Goal: Information Seeking & Learning: Learn about a topic

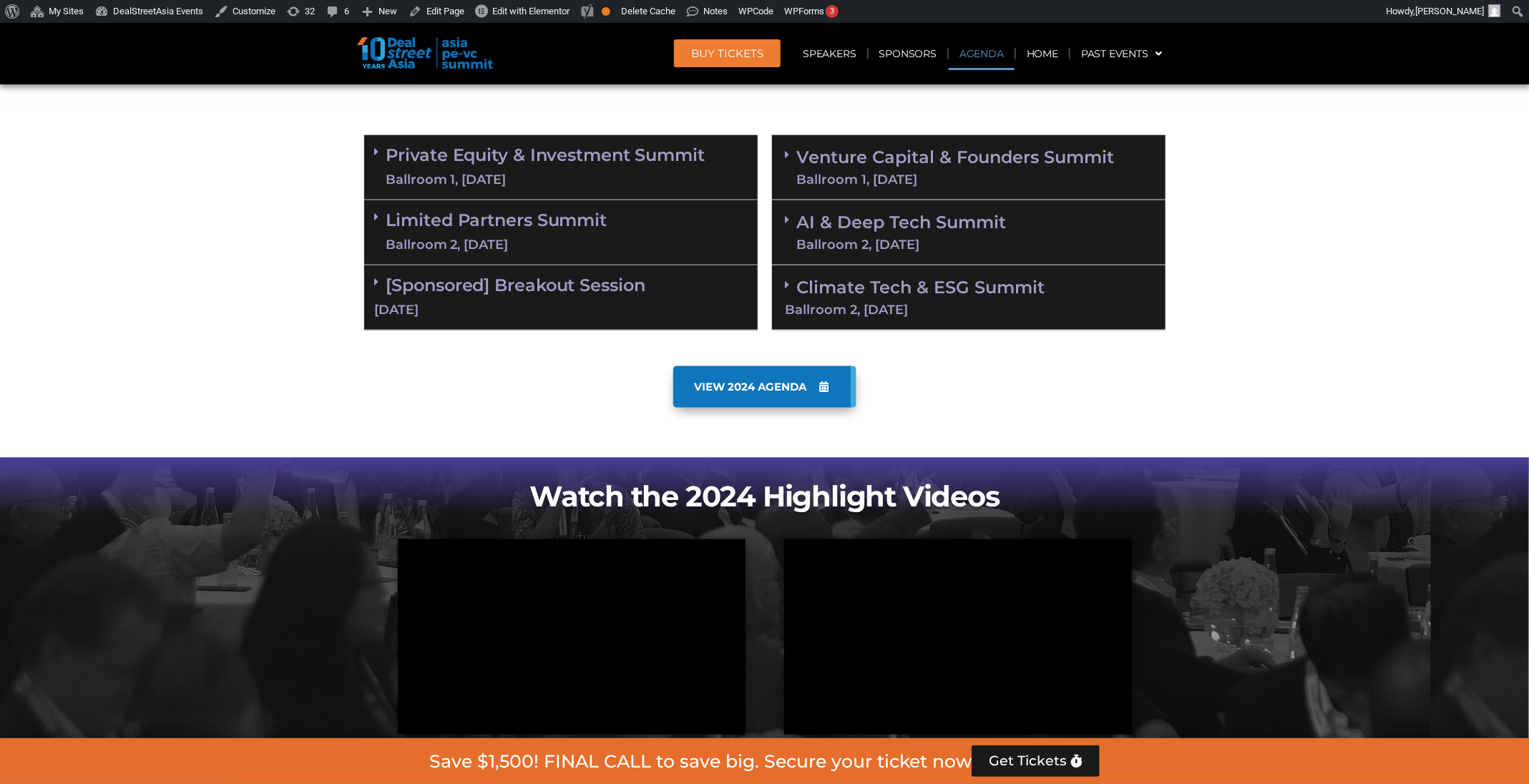
scroll to position [833, 0]
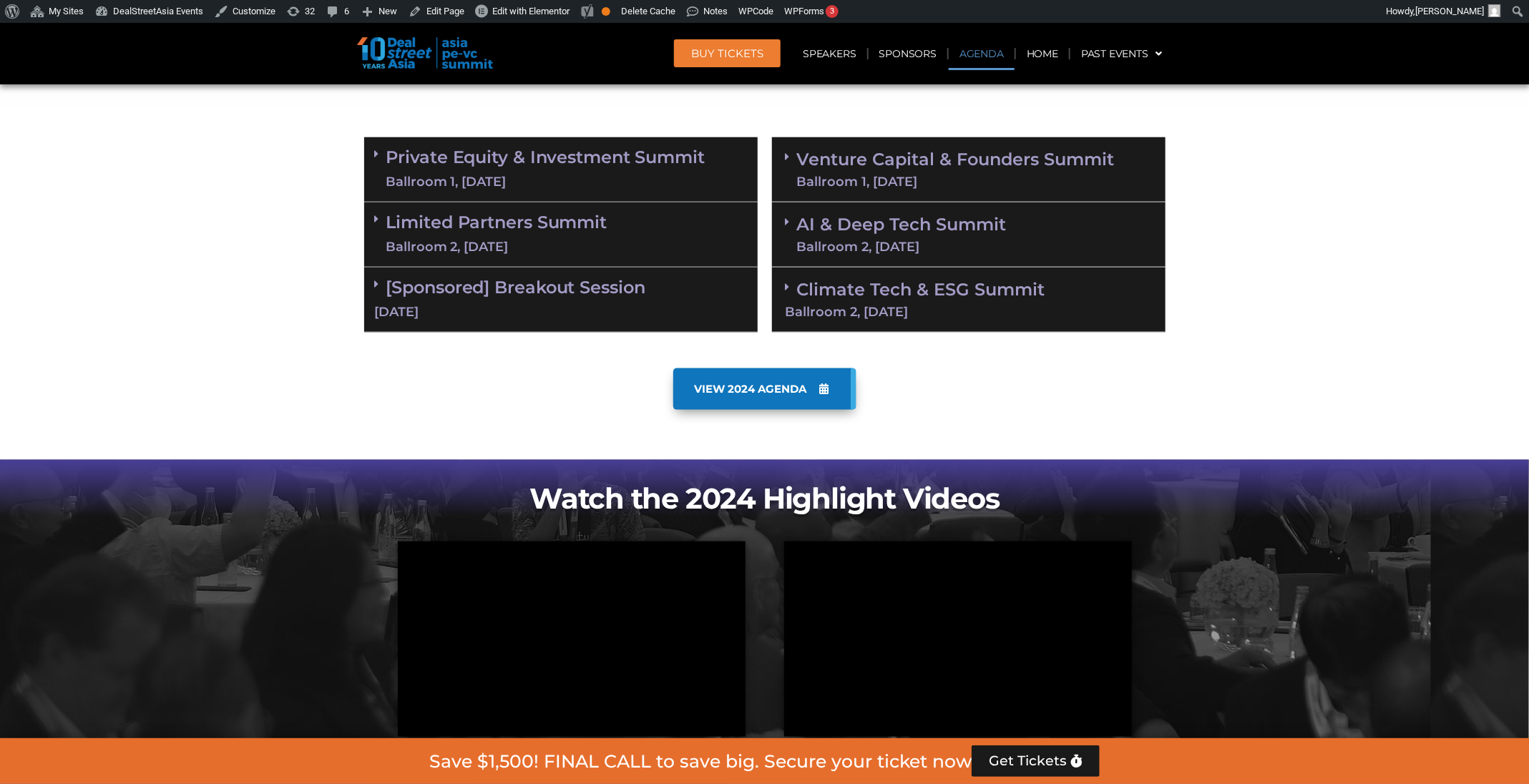
click at [856, 170] on link "Venture Capital & Founders​ Summit Ballroom 1, 11 Sept" at bounding box center [955, 170] width 317 height 38
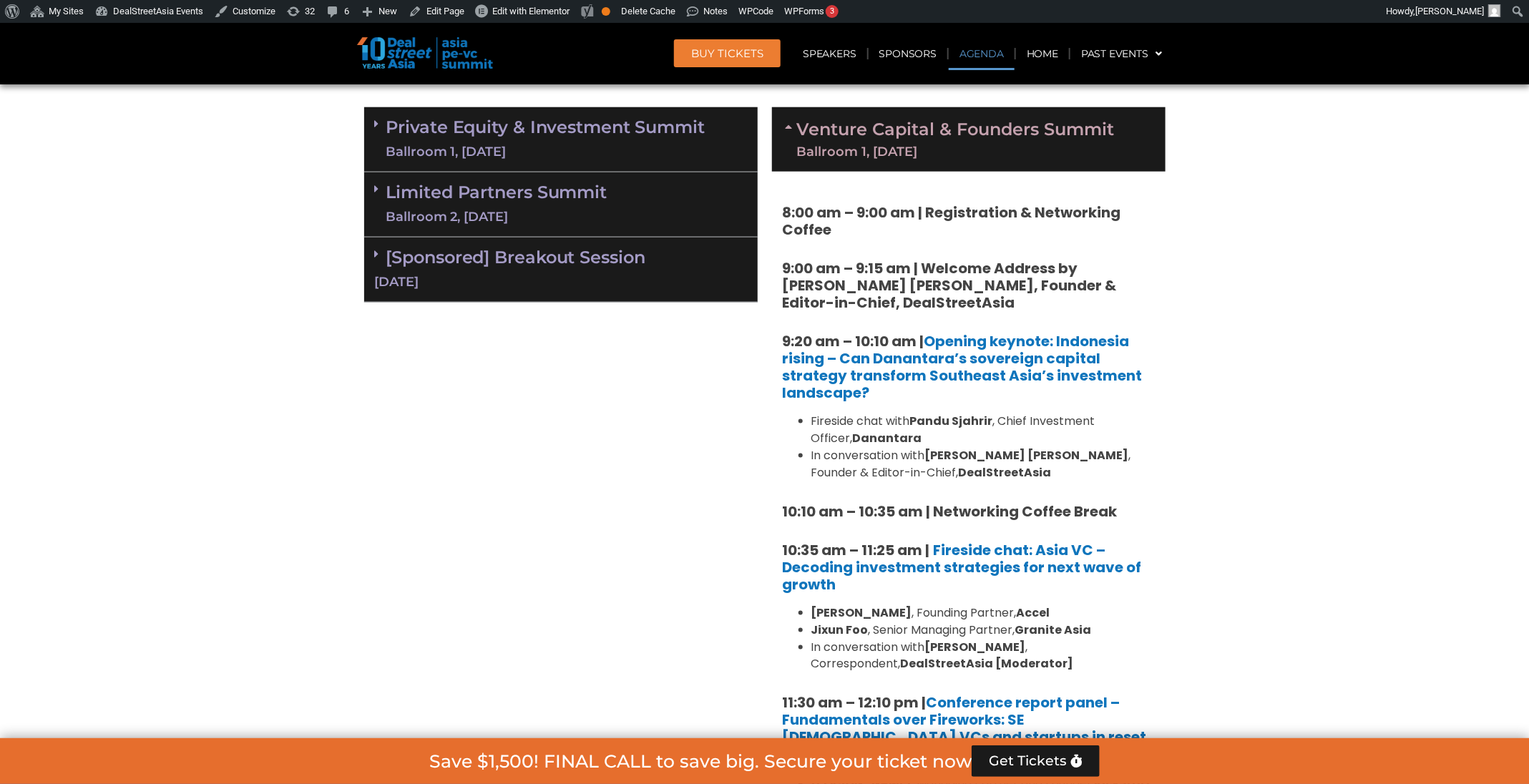
scroll to position [580, 0]
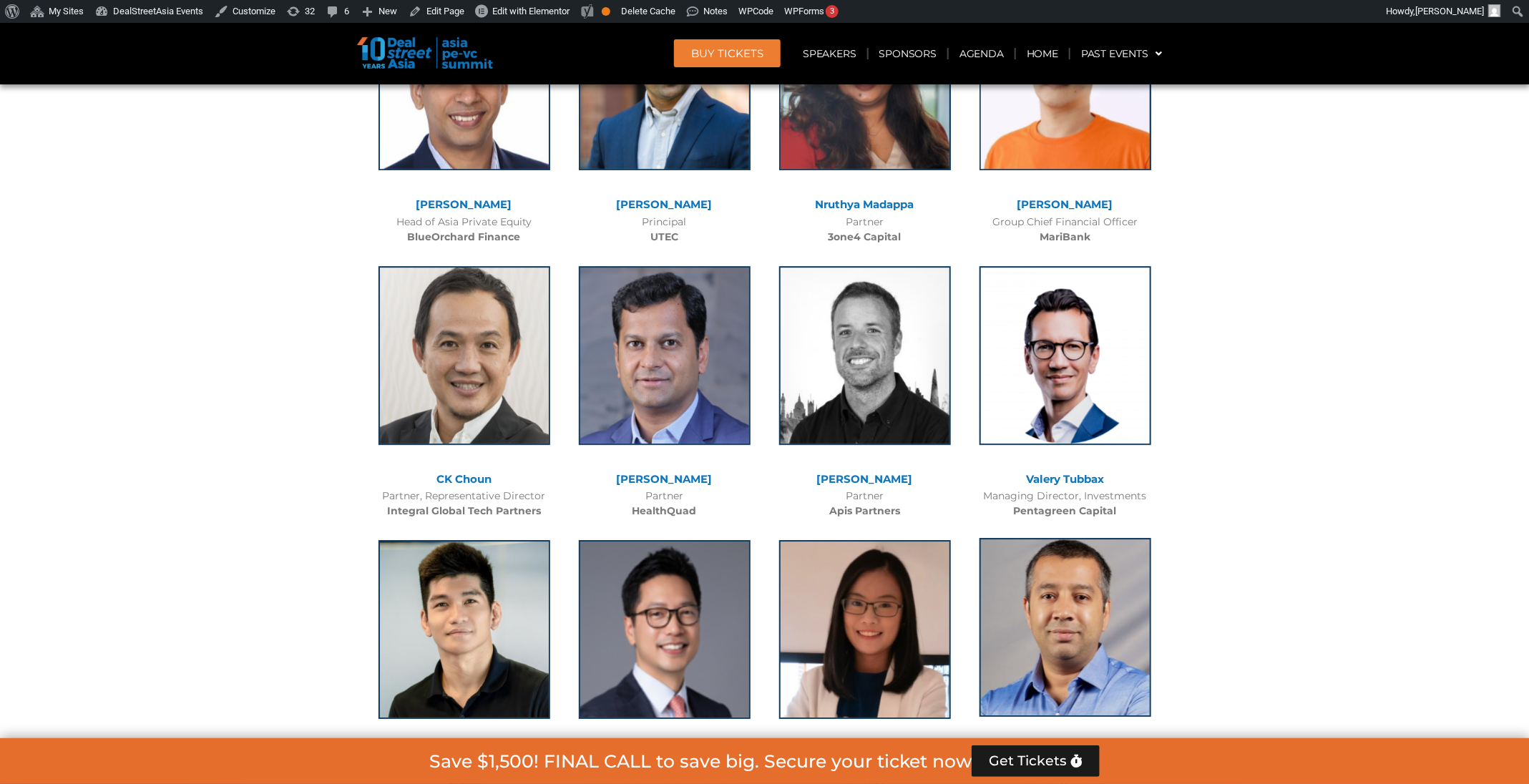
scroll to position [8676, 0]
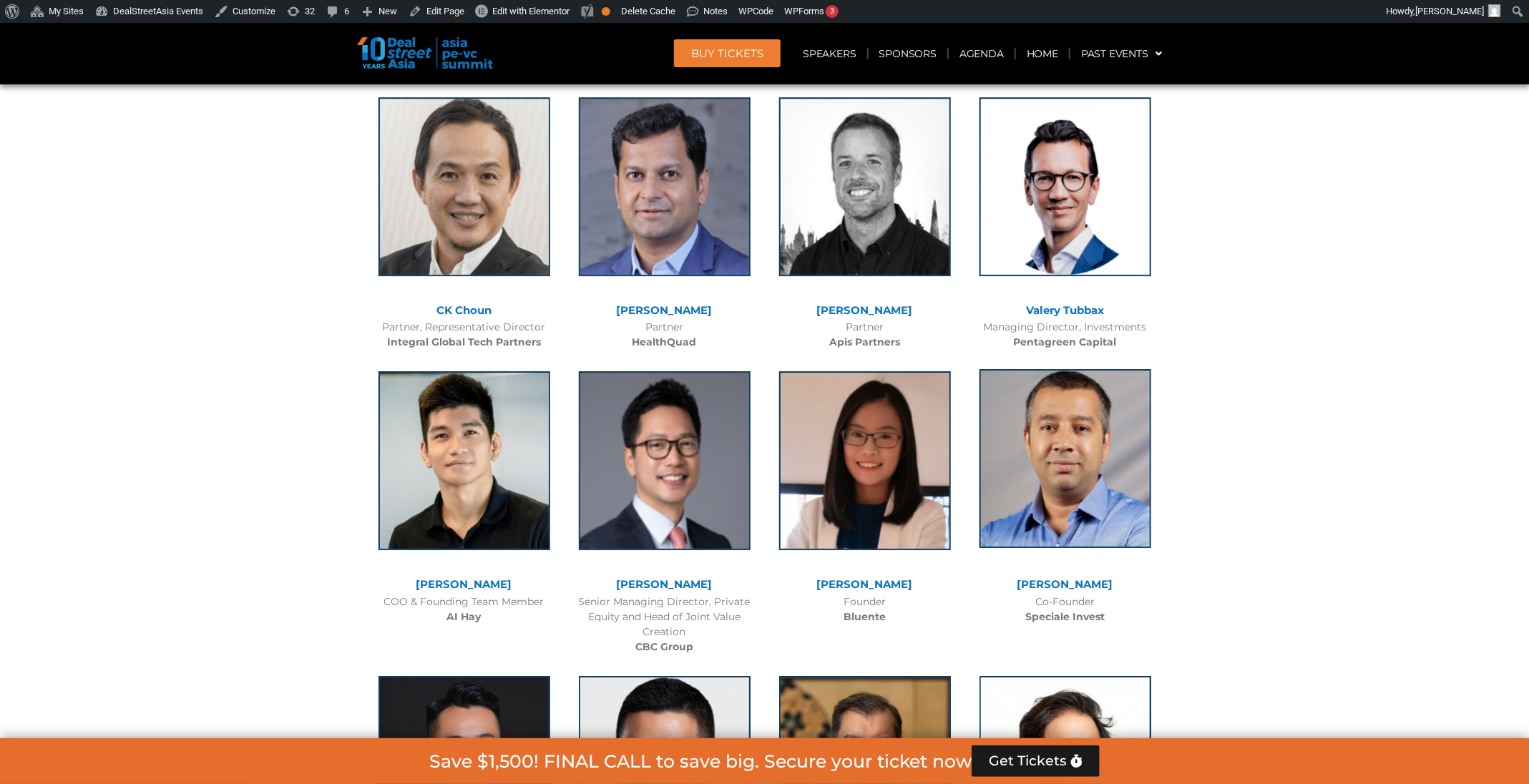
click at [1089, 397] on img at bounding box center [1065, 458] width 172 height 178
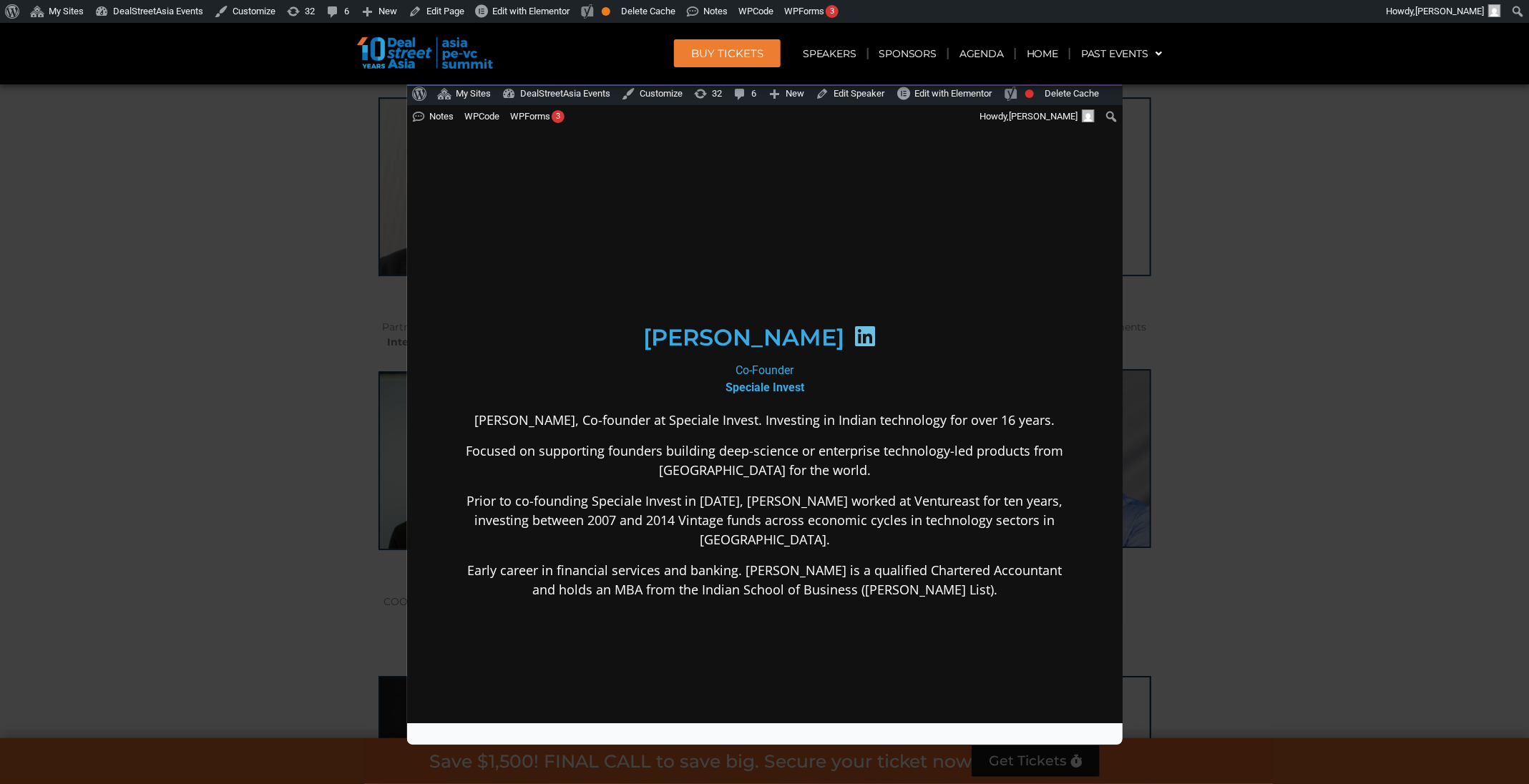
scroll to position [0, 0]
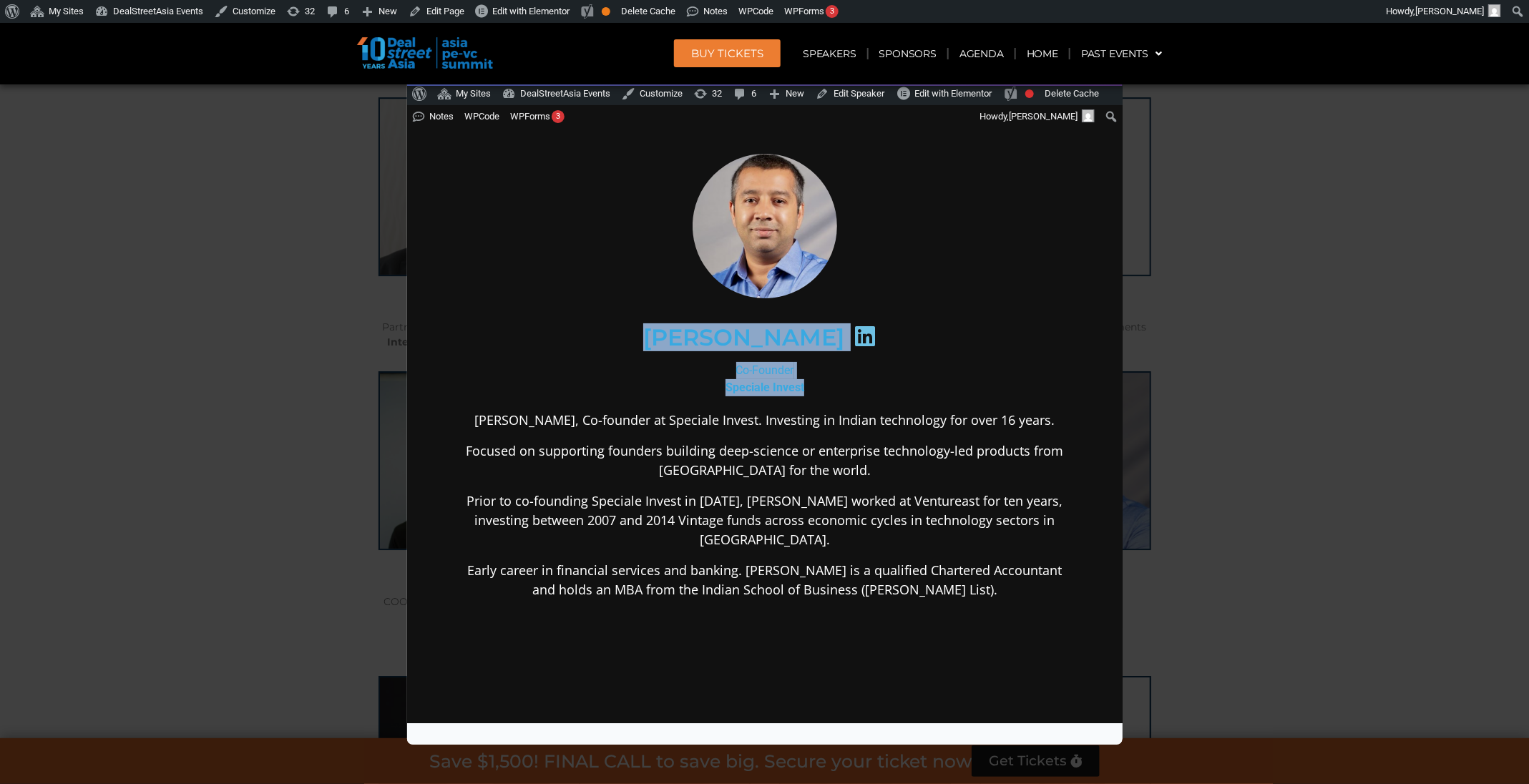
drag, startPoint x: 796, startPoint y: 386, endPoint x: 635, endPoint y: 316, distance: 175.6
click at [635, 316] on div "[PERSON_NAME] Co-Founder Speciale Invest [PERSON_NAME], Co-founder at Speciale …" at bounding box center [764, 488] width 618 height 671
copy div "[PERSON_NAME] Co-Founder Speciale Invest"
click at [1193, 505] on div "Speaker Profile ×" at bounding box center [764, 392] width 1529 height 784
